Goal: Task Accomplishment & Management: Use online tool/utility

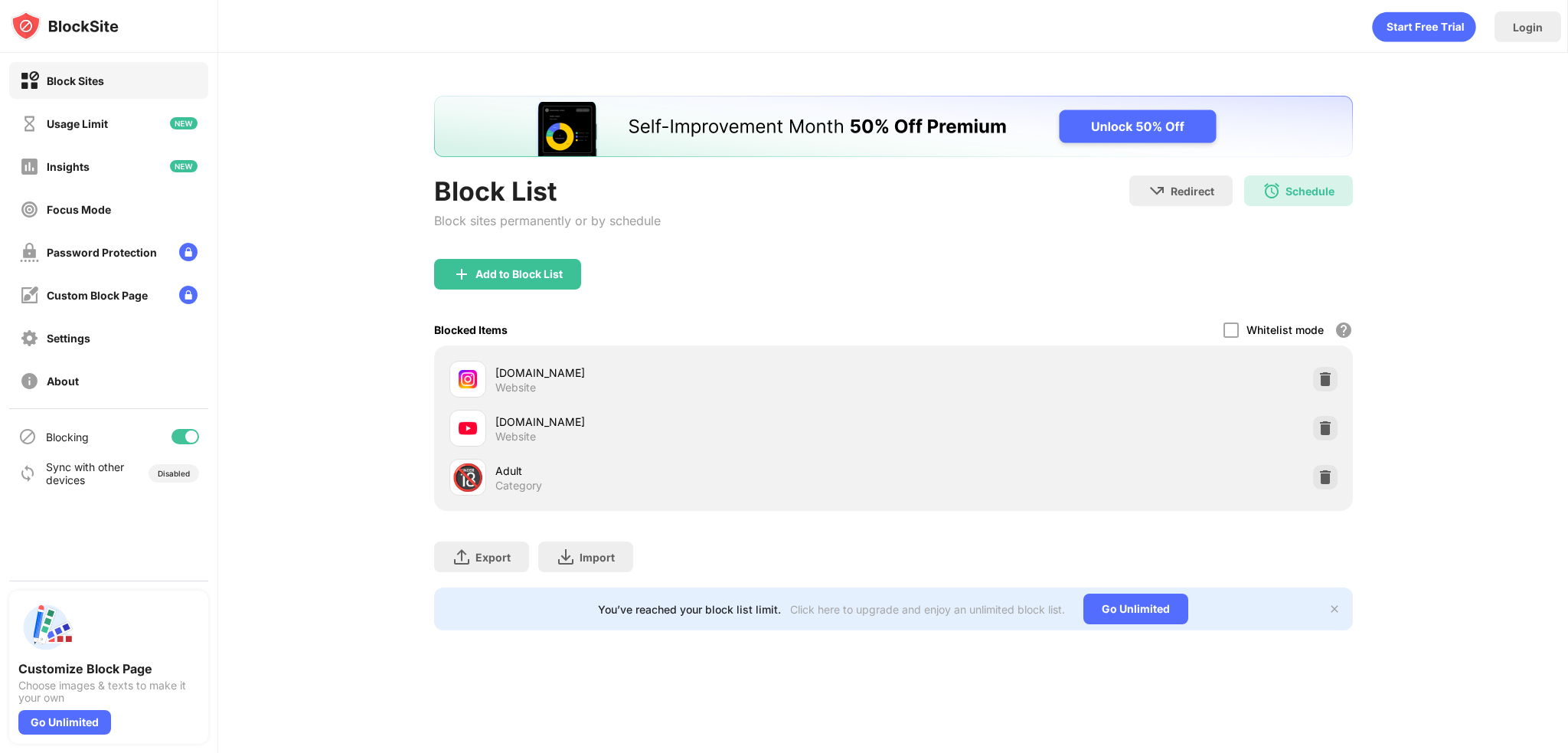
click at [186, 440] on div at bounding box center [186, 437] width 27 height 16
click at [184, 434] on div at bounding box center [179, 437] width 13 height 13
click at [186, 431] on div at bounding box center [186, 437] width 27 height 16
click at [184, 435] on div at bounding box center [179, 437] width 13 height 13
